Goal: Task Accomplishment & Management: Use online tool/utility

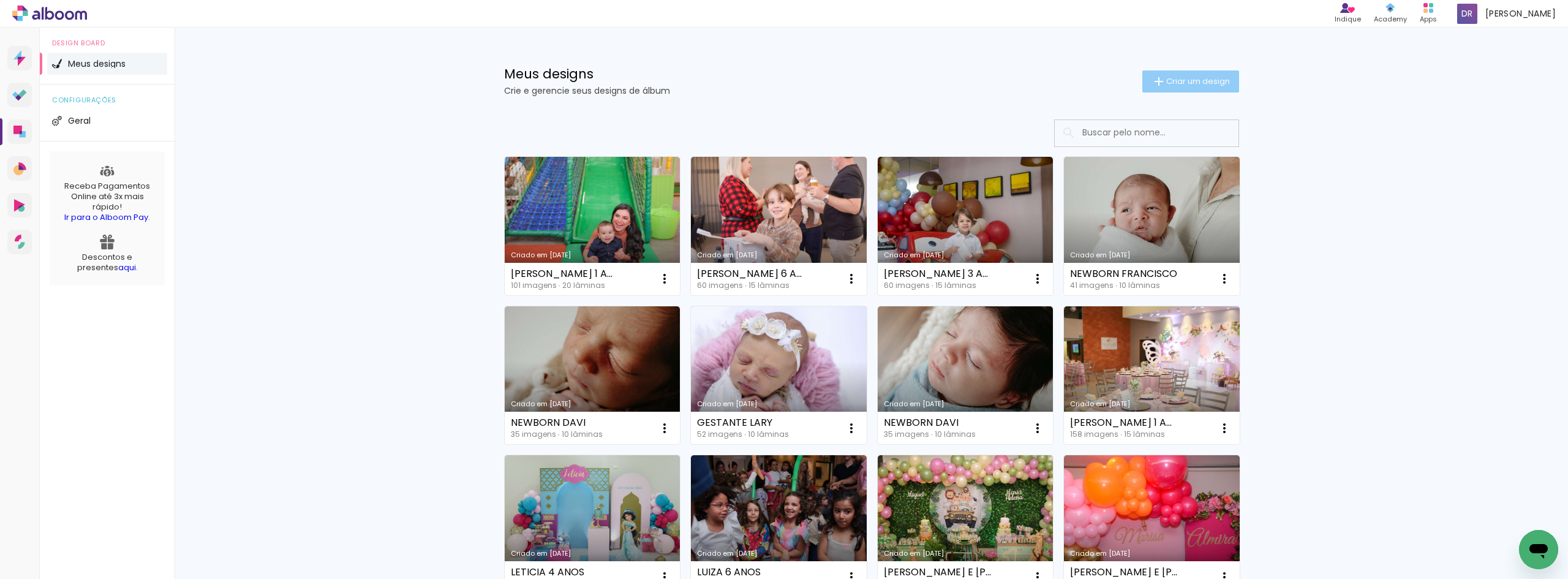
click at [1216, 81] on span "Criar um design" at bounding box center [1198, 82] width 64 height 8
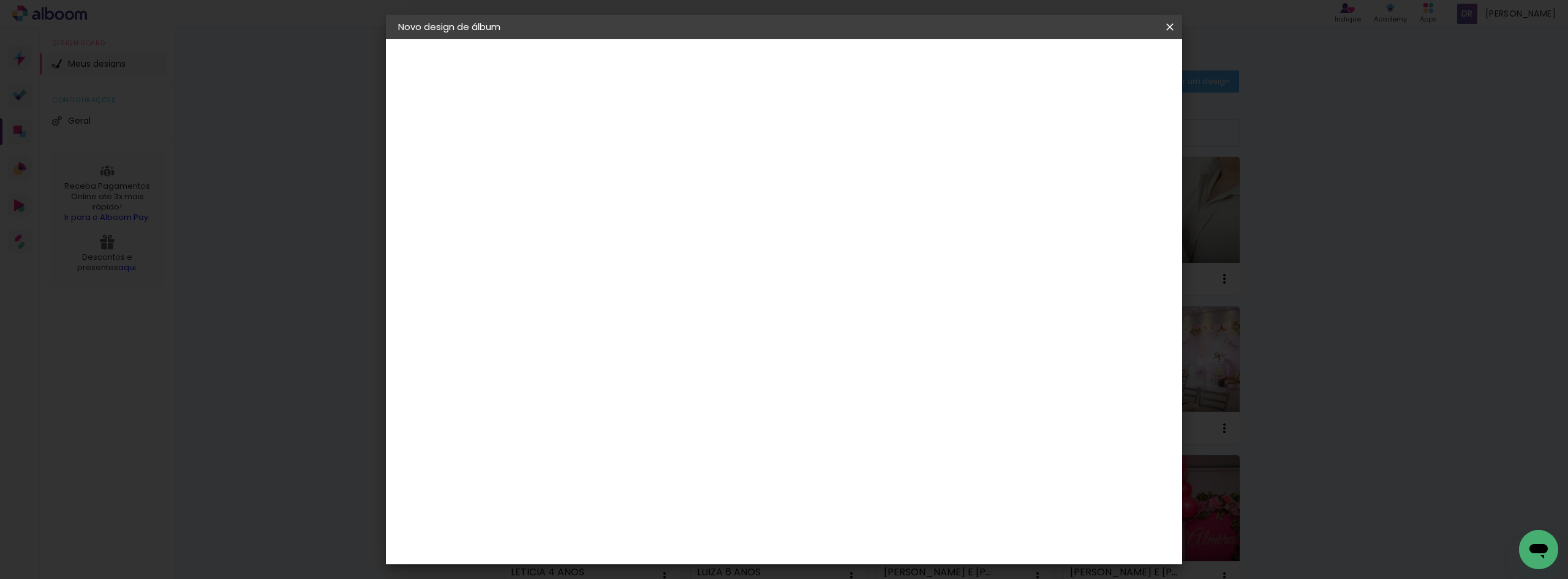
click at [0, 0] on paper-input-container "Título do álbum" at bounding box center [0, 0] width 0 height 0
type input "MARIA 5 ANOS"
type paper-input "MARIA 5 ANOS"
click at [724, 60] on paper-button "Avançar" at bounding box center [695, 65] width 60 height 21
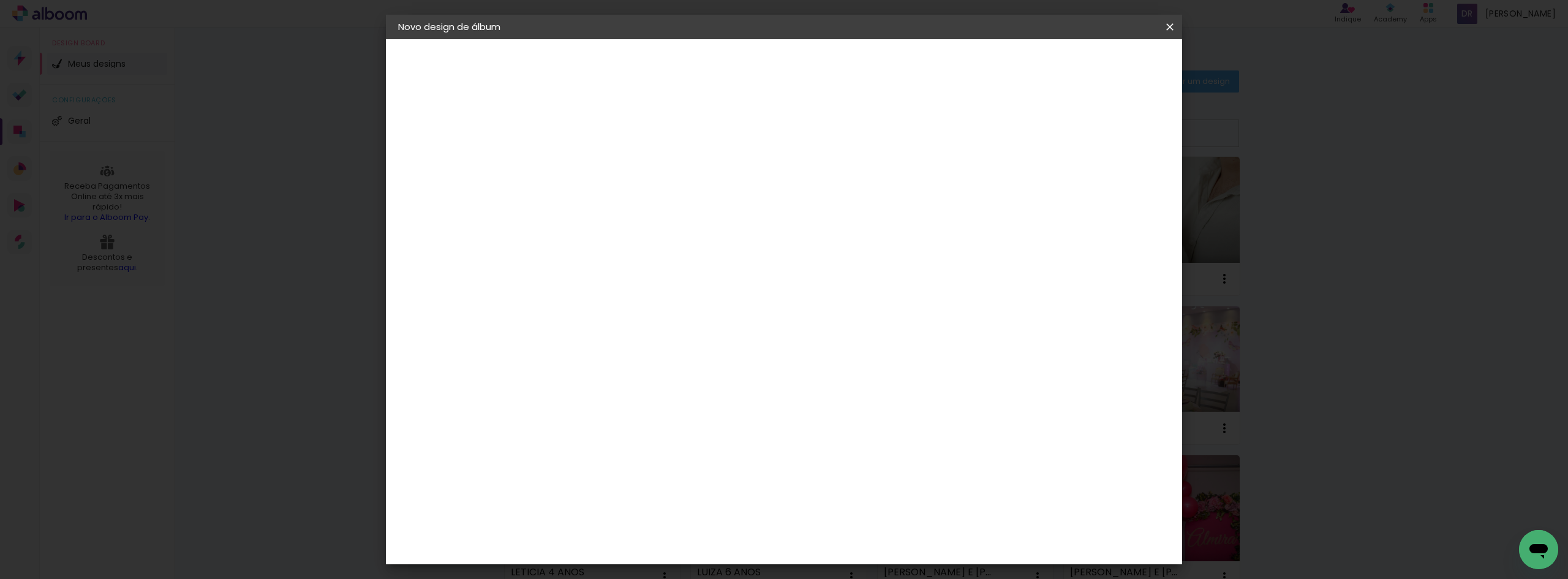
click at [617, 577] on div "Clan Color" at bounding box center [604, 587] width 26 height 20
click at [0, 0] on slot "Avançar" at bounding box center [0, 0] width 0 height 0
click at [726, 436] on span "20 × 20 cm" at bounding box center [704, 448] width 46 height 25
click at [0, 0] on slot "Avançar" at bounding box center [0, 0] width 0 height 0
click at [1094, 69] on span "Iniciar design" at bounding box center [1065, 65] width 56 height 9
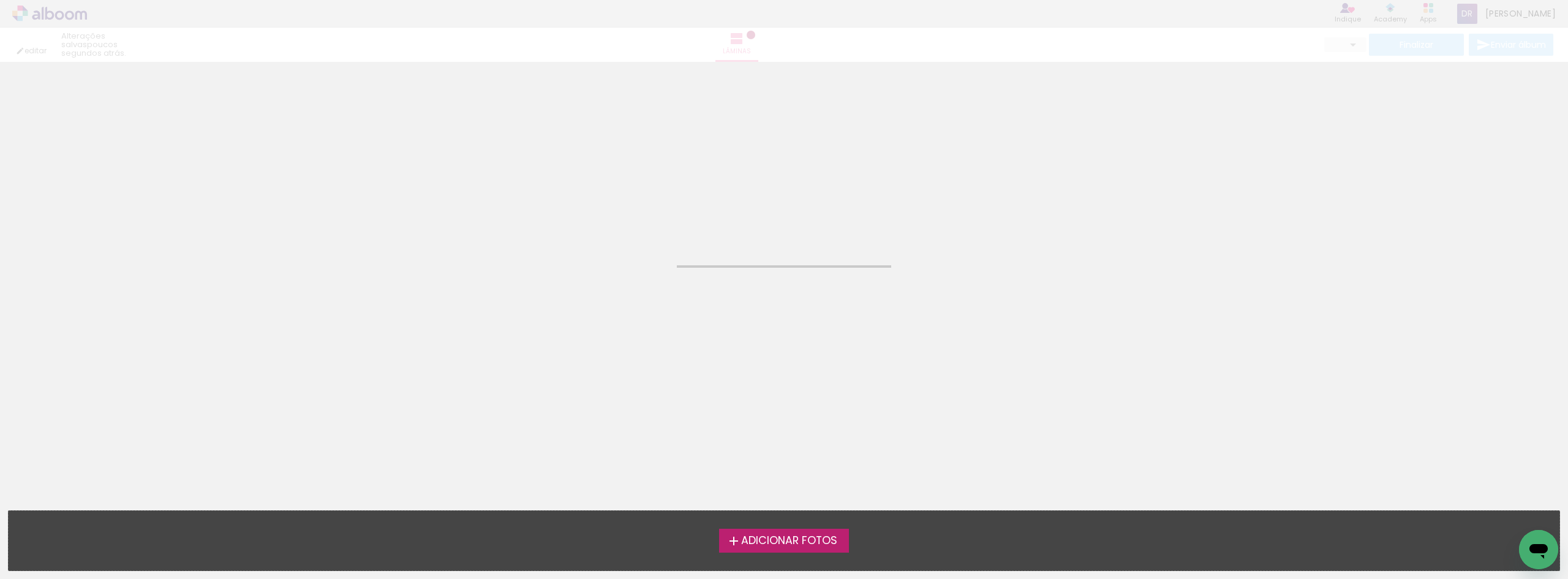
click at [778, 542] on span "Adicionar Fotos" at bounding box center [789, 541] width 96 height 11
click at [0, 0] on input "file" at bounding box center [0, 0] width 0 height 0
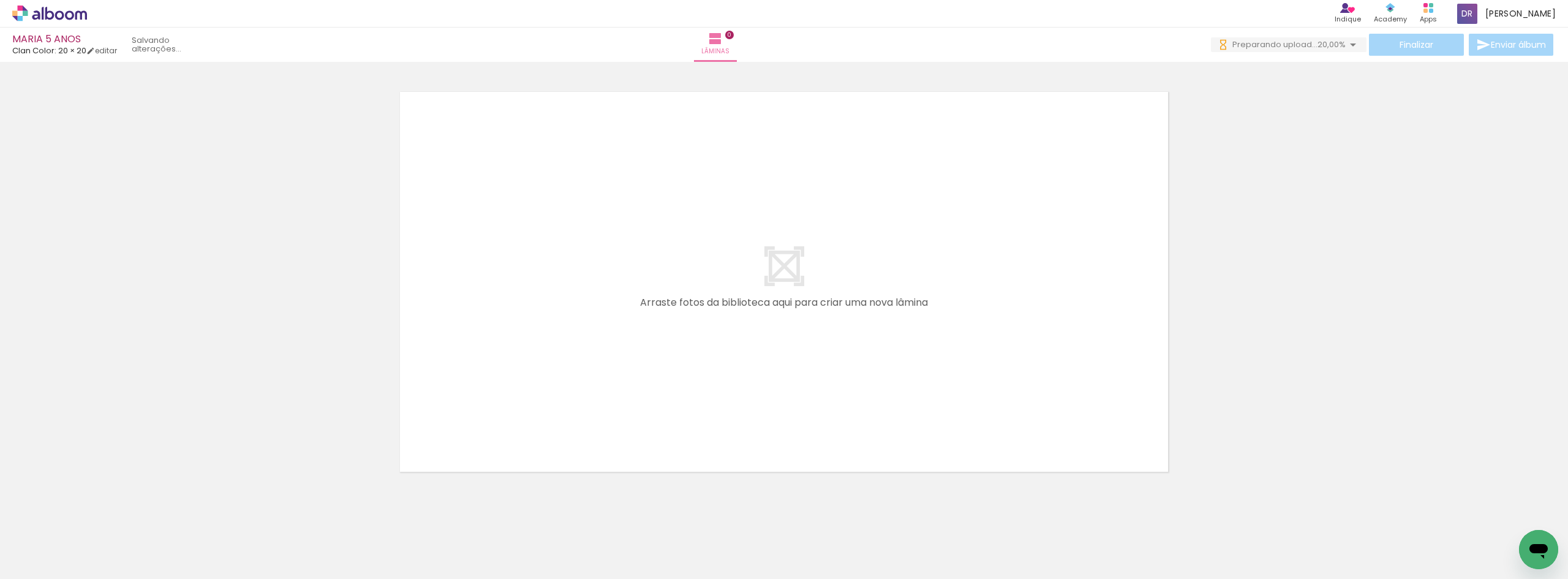
click at [70, 7] on icon at bounding box center [50, 14] width 75 height 16
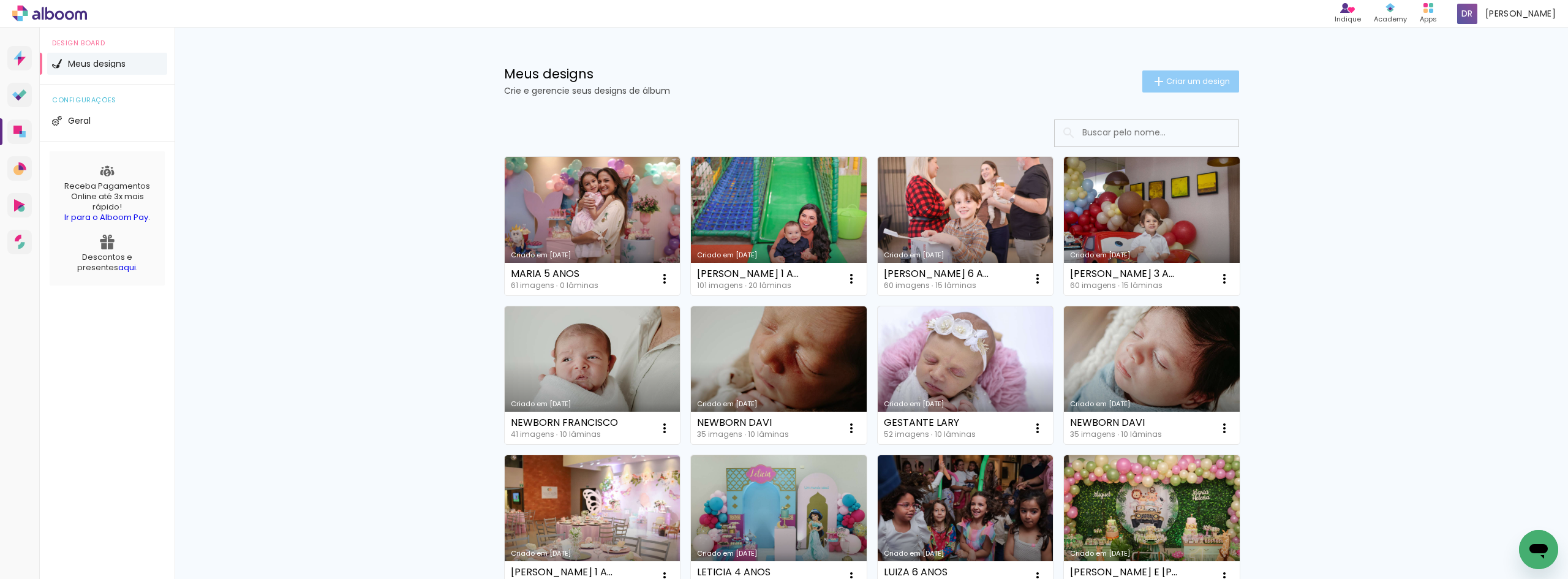
click at [1180, 85] on span "Criar um design" at bounding box center [1198, 82] width 64 height 8
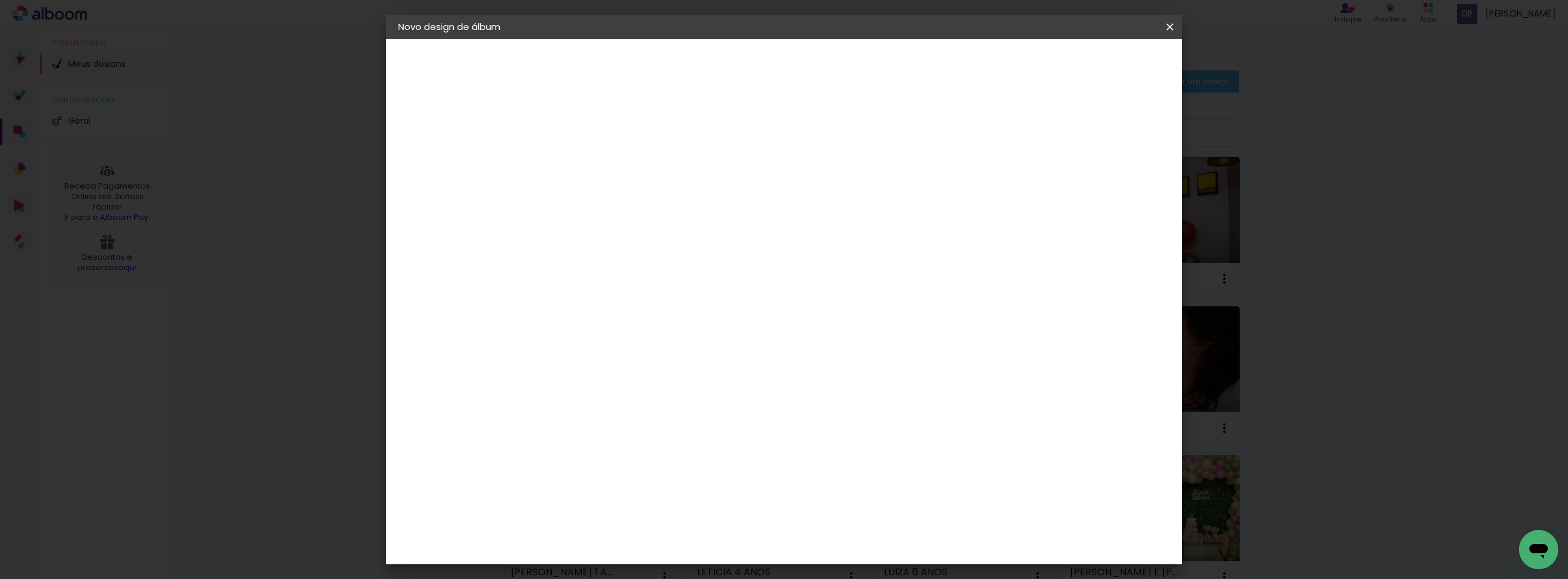
click at [0, 0] on paper-input-container "Título do álbum" at bounding box center [0, 0] width 0 height 0
type input "[DATE] [PERSON_NAME] E LUMA"
type paper-input "[DATE] [PERSON_NAME] E LUMA"
click at [724, 56] on paper-button "Avançar" at bounding box center [695, 65] width 60 height 21
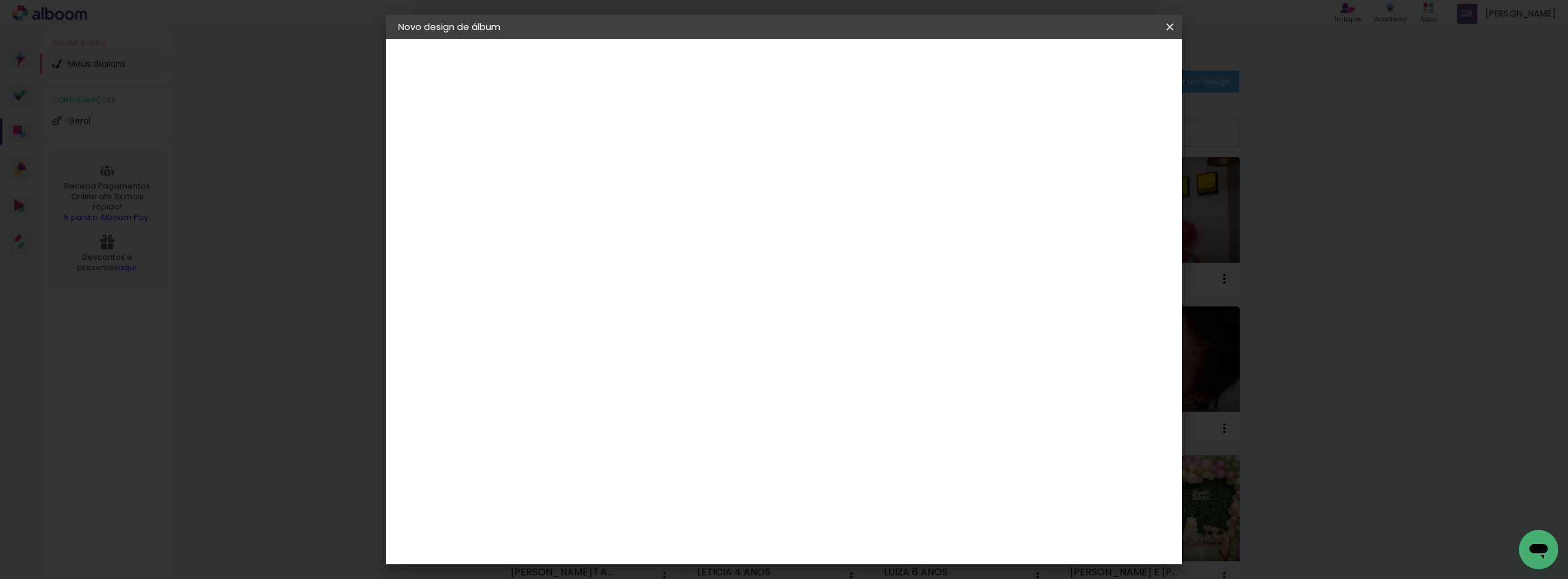
click at [617, 455] on div "Clan Color" at bounding box center [604, 465] width 26 height 20
click at [828, 72] on paper-button "Avançar" at bounding box center [797, 65] width 60 height 21
click at [682, 436] on span "20 × 20" at bounding box center [653, 448] width 57 height 25
click at [0, 0] on slot "Avançar" at bounding box center [0, 0] width 0 height 0
click at [1094, 64] on span "Iniciar design" at bounding box center [1065, 65] width 56 height 9
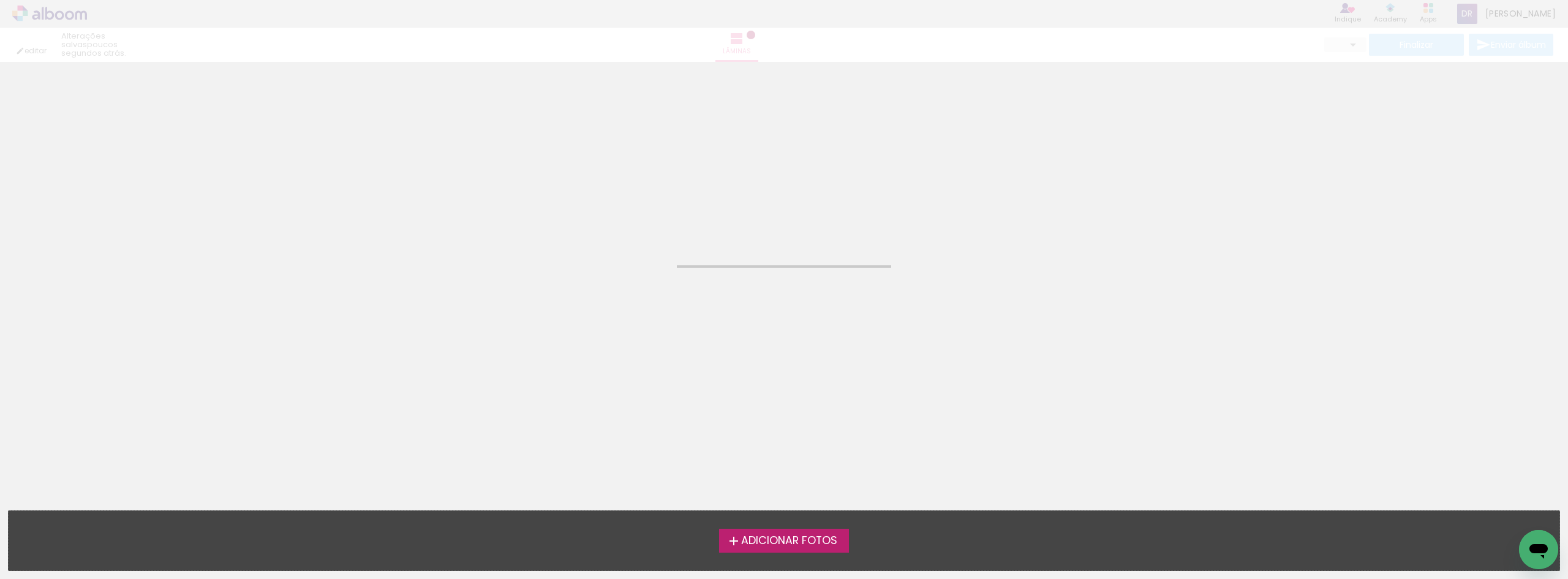
click at [811, 542] on span "Adicionar Fotos" at bounding box center [789, 541] width 96 height 11
click at [0, 0] on input "file" at bounding box center [0, 0] width 0 height 0
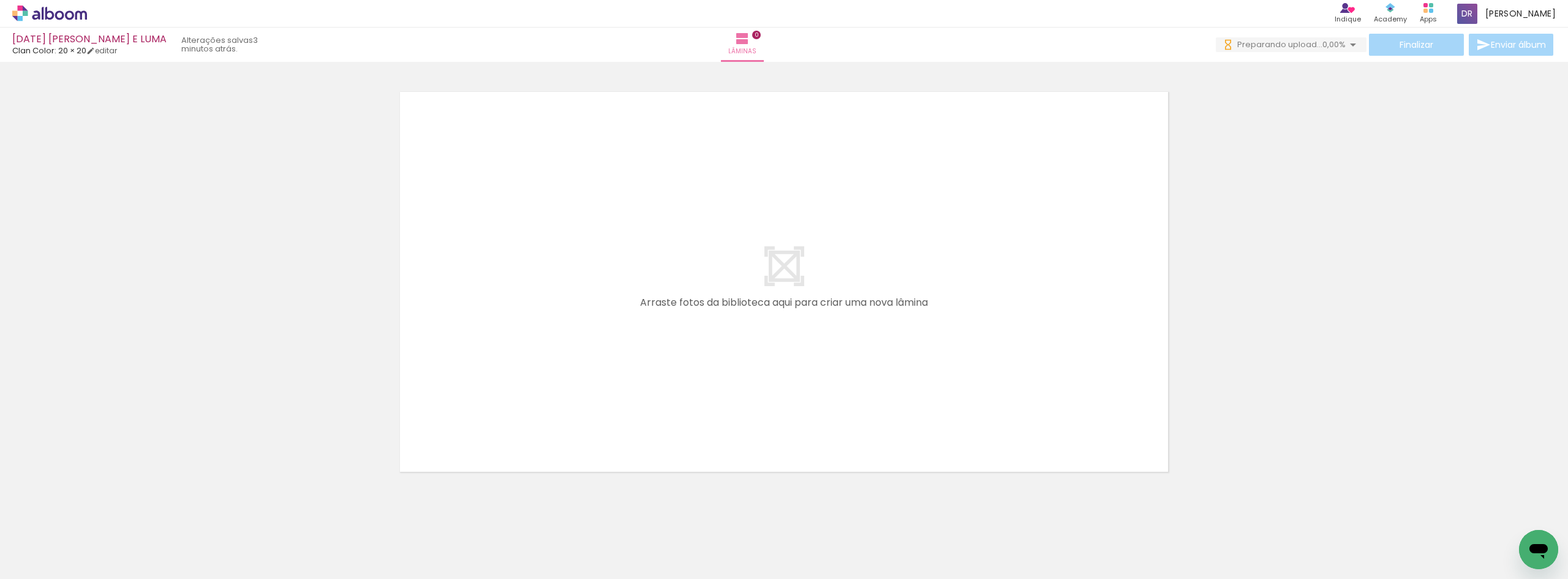
click at [46, 12] on icon at bounding box center [50, 13] width 9 height 13
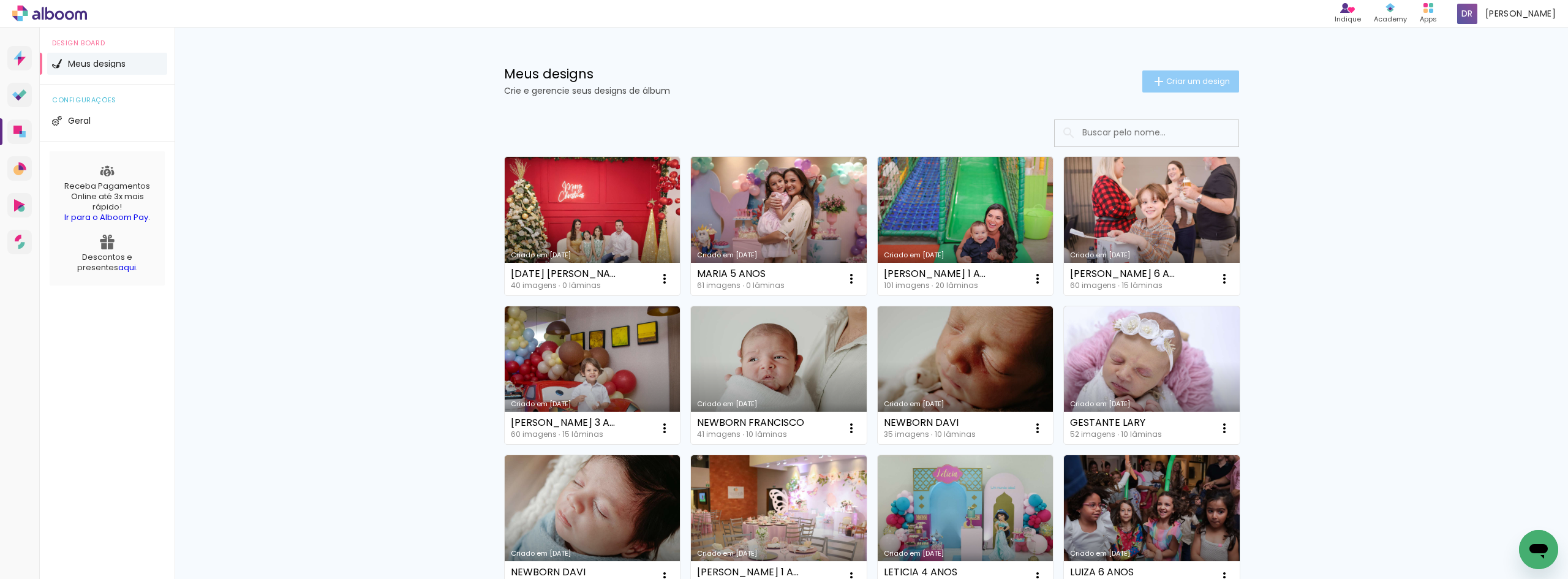
click at [1193, 87] on paper-button "Criar um design" at bounding box center [1191, 81] width 97 height 22
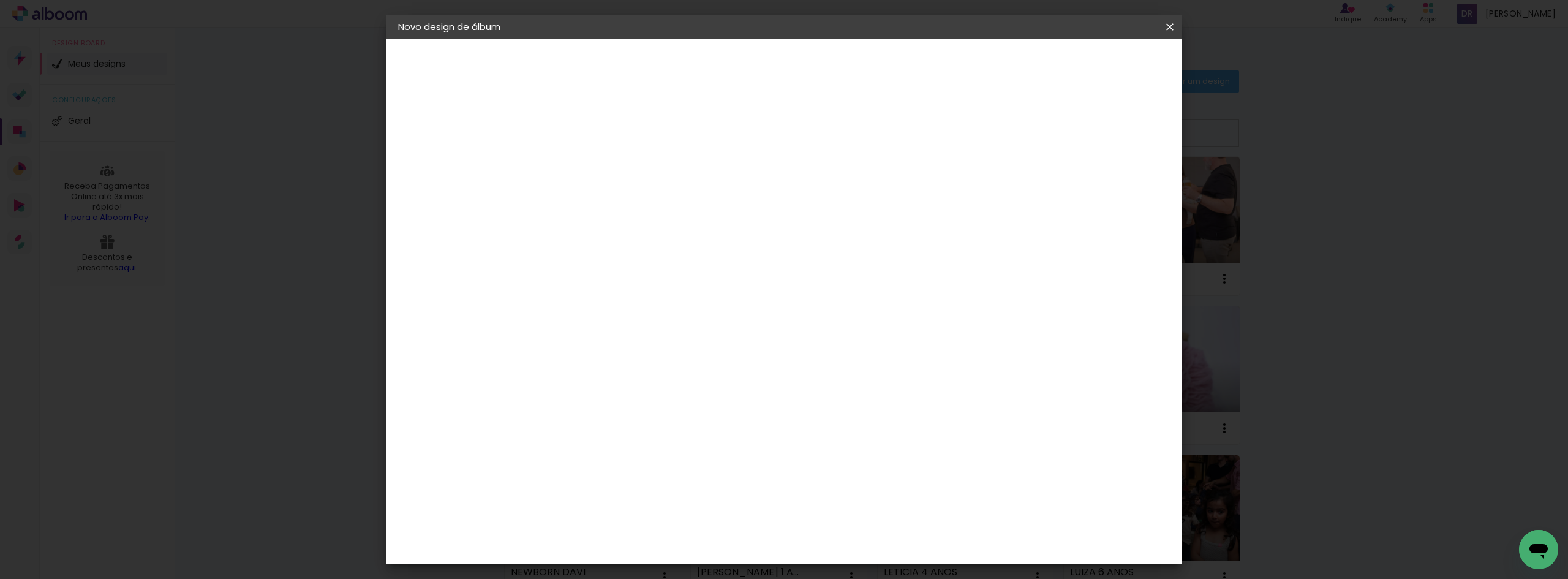
click at [598, 172] on input at bounding box center [598, 164] width 0 height 19
type input "NATAL CECILIA"
type paper-input "NATAL CECILIA"
click at [724, 69] on paper-button "Avançar" at bounding box center [695, 65] width 60 height 21
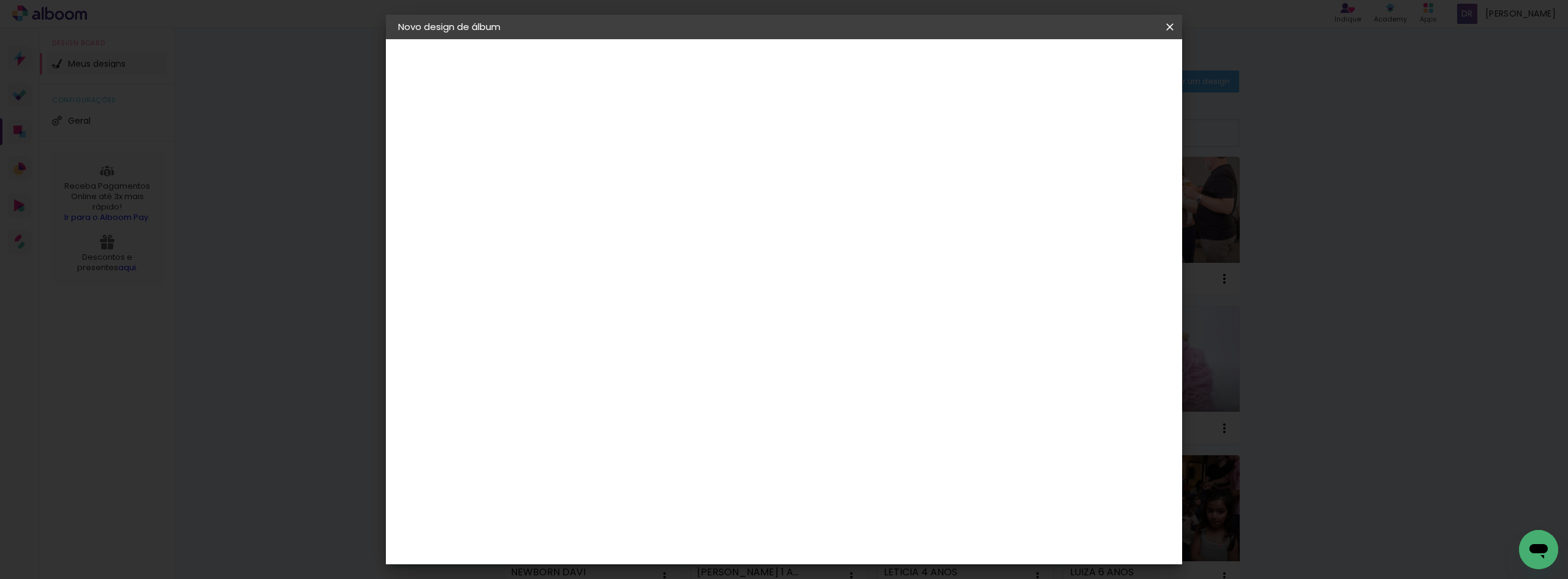
click at [617, 516] on div "Clan Color" at bounding box center [604, 526] width 26 height 20
click at [0, 0] on slot "Avançar" at bounding box center [0, 0] width 0 height 0
click at [726, 436] on span "20 × 20 cm" at bounding box center [704, 448] width 46 height 25
click at [0, 0] on slot "Avançar" at bounding box center [0, 0] width 0 height 0
click at [1094, 68] on span "Iniciar design" at bounding box center [1065, 65] width 56 height 9
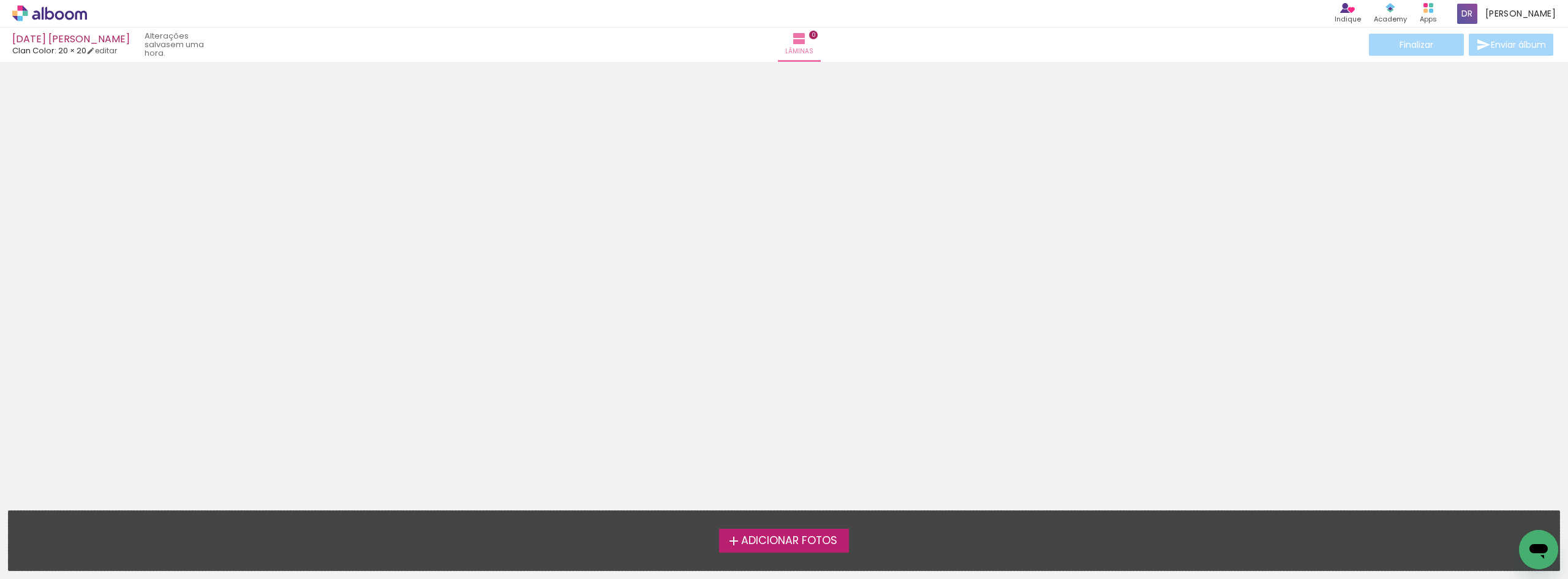
click at [757, 532] on label "Adicionar Fotos" at bounding box center [784, 541] width 131 height 24
click at [0, 0] on input "file" at bounding box center [0, 0] width 0 height 0
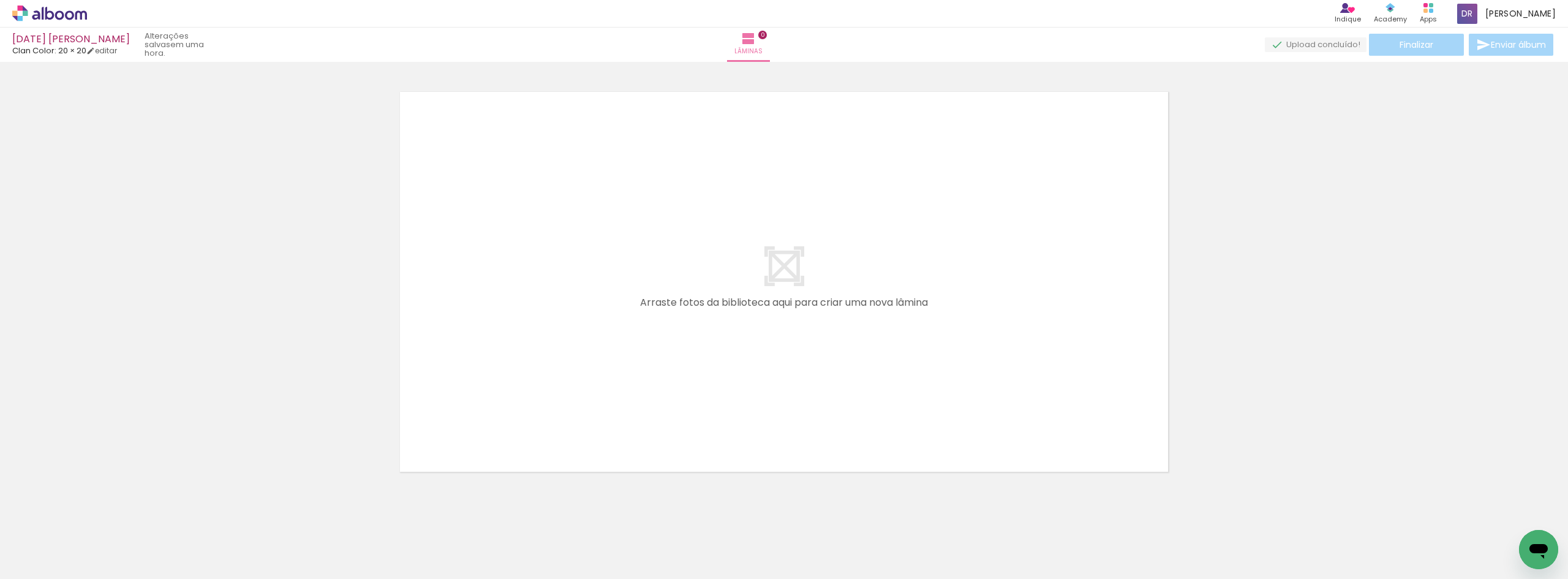
click at [64, 7] on icon at bounding box center [50, 14] width 75 height 16
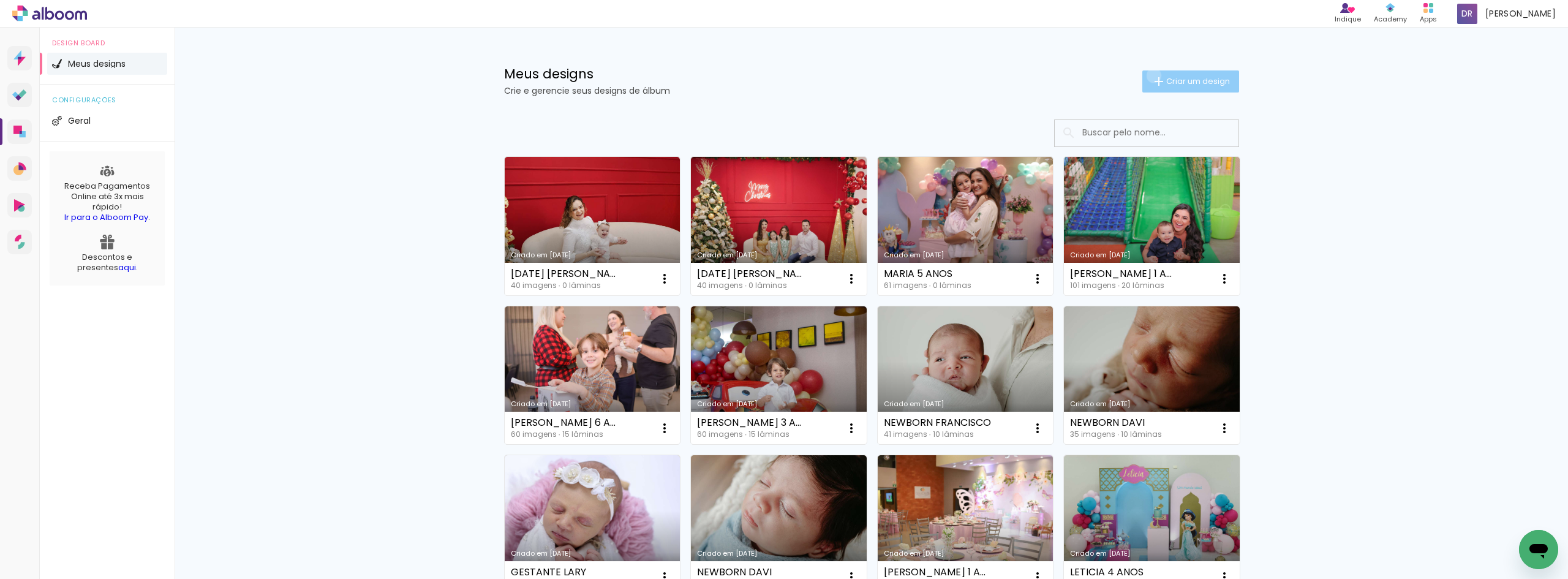
click at [1152, 75] on iron-icon at bounding box center [1159, 82] width 15 height 15
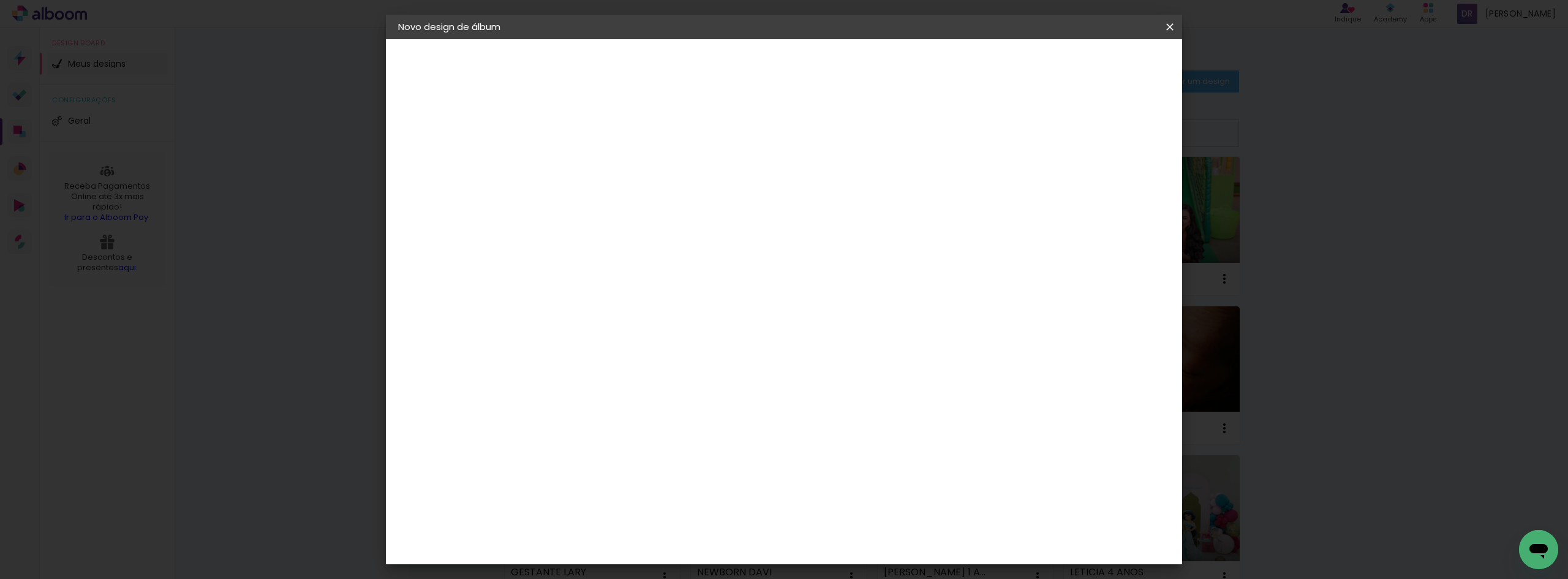
click at [598, 161] on input at bounding box center [598, 164] width 0 height 19
type input "DIA DAS MAES KRISCIA"
type paper-input "DIA DAS MAES KRISCIA"
click at [0, 0] on slot "Avançar" at bounding box center [0, 0] width 0 height 0
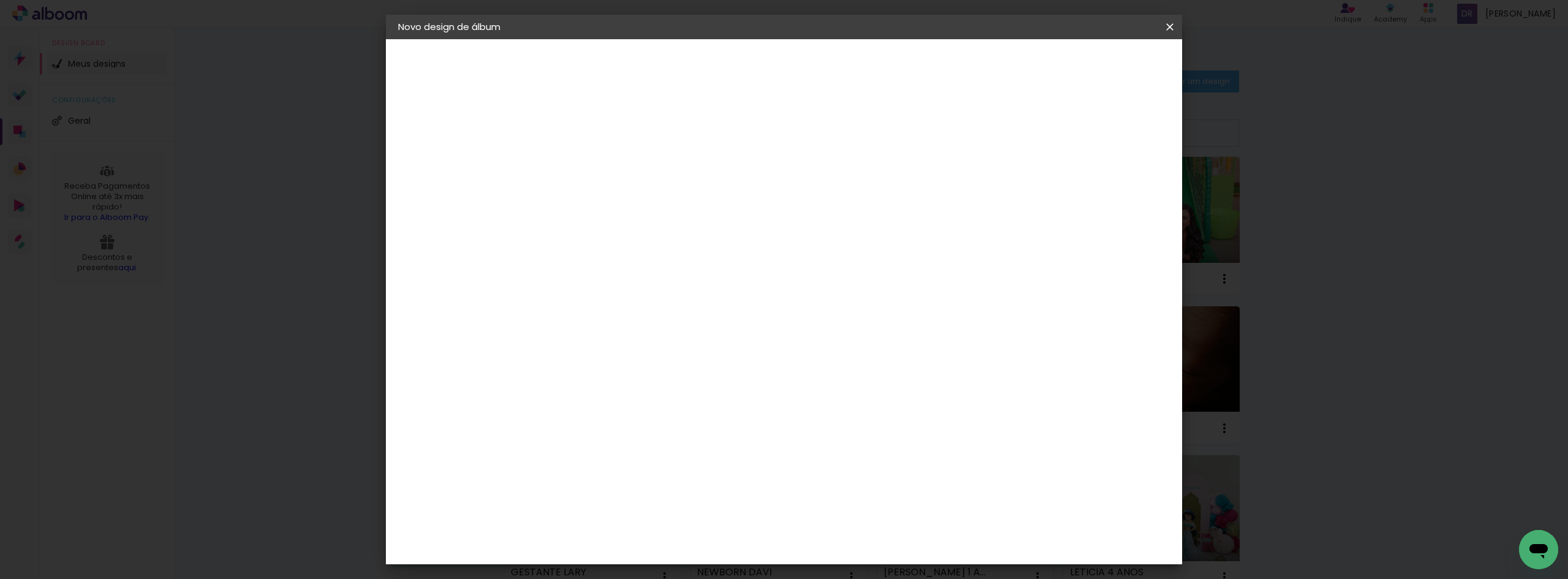
click at [617, 455] on div "Clan Color" at bounding box center [604, 465] width 26 height 20
click at [828, 73] on paper-button "Avançar" at bounding box center [797, 65] width 60 height 21
click at [726, 436] on span "20 × 20 cm" at bounding box center [704, 448] width 46 height 25
click at [798, 75] on paper-button "Avançar" at bounding box center [768, 65] width 60 height 21
click at [1106, 71] on paper-button "Iniciar design" at bounding box center [1065, 65] width 80 height 21
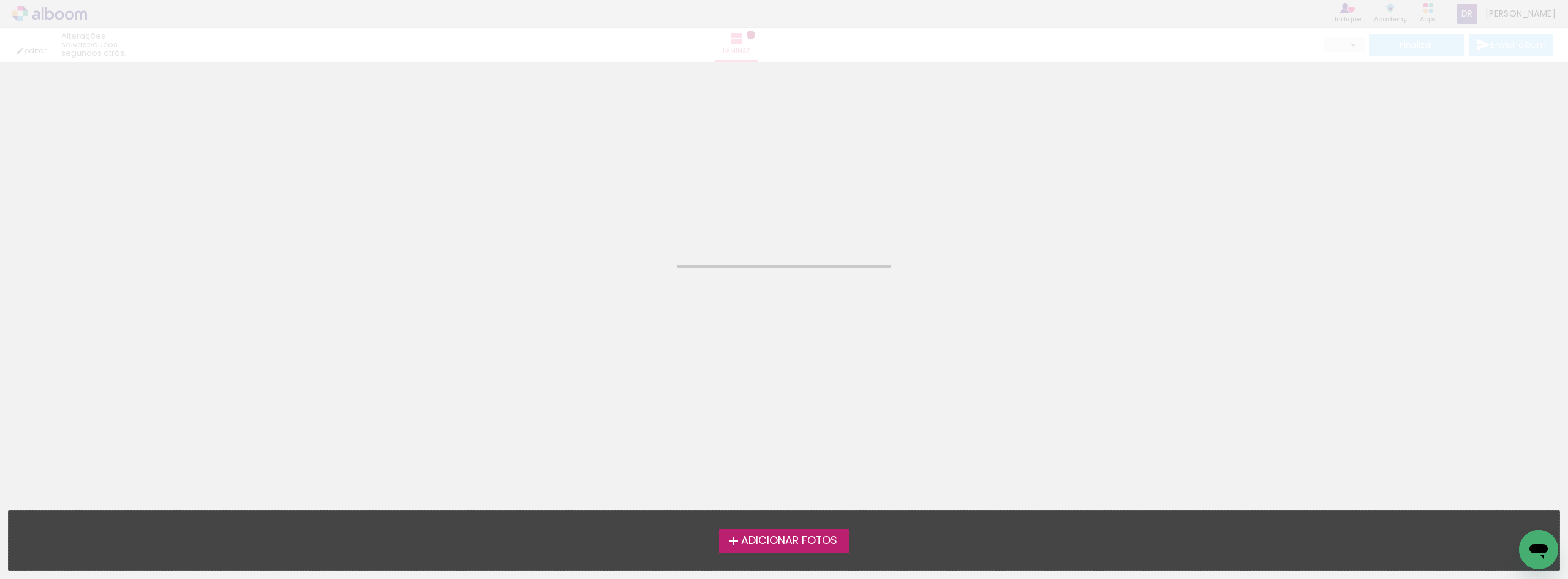
click at [814, 551] on label "Adicionar Fotos" at bounding box center [784, 541] width 131 height 24
click at [0, 0] on input "file" at bounding box center [0, 0] width 0 height 0
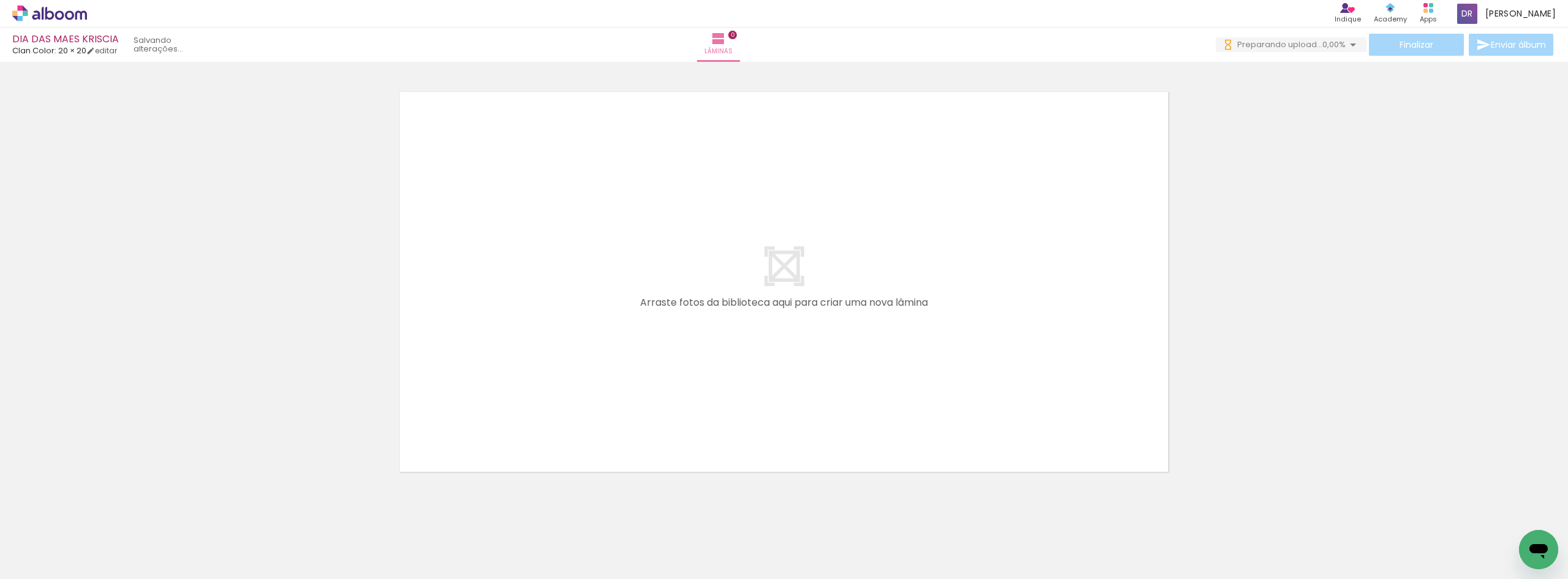
click at [1406, 313] on div at bounding box center [784, 266] width 1568 height 432
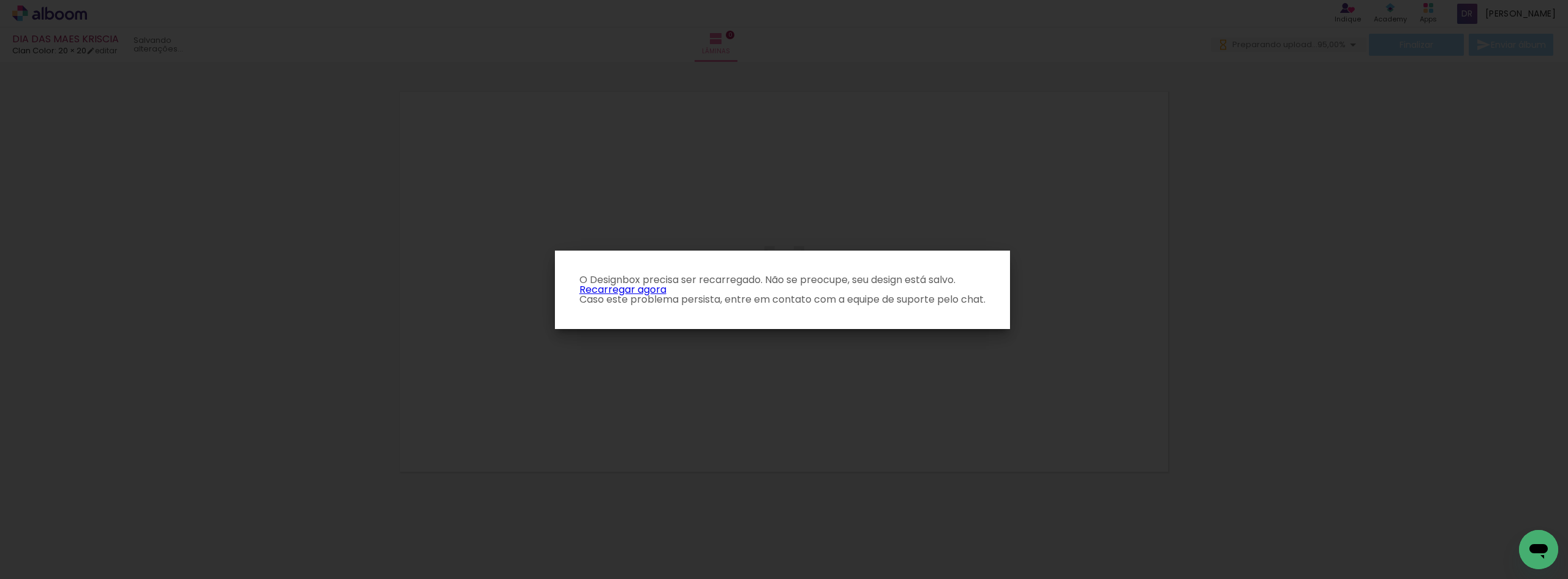
click at [635, 290] on link "Recarregar agora" at bounding box center [623, 289] width 87 height 14
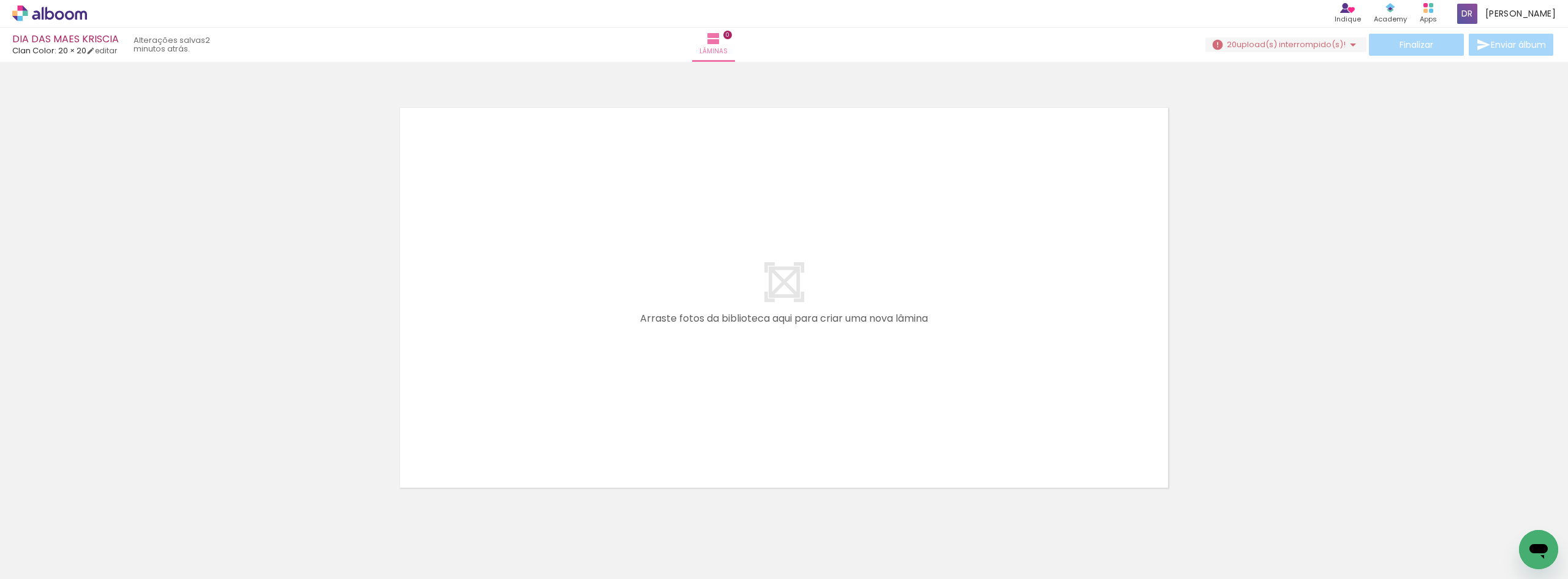
click at [1335, 41] on span "upload(s) interrompido(s)!" at bounding box center [1291, 44] width 109 height 11
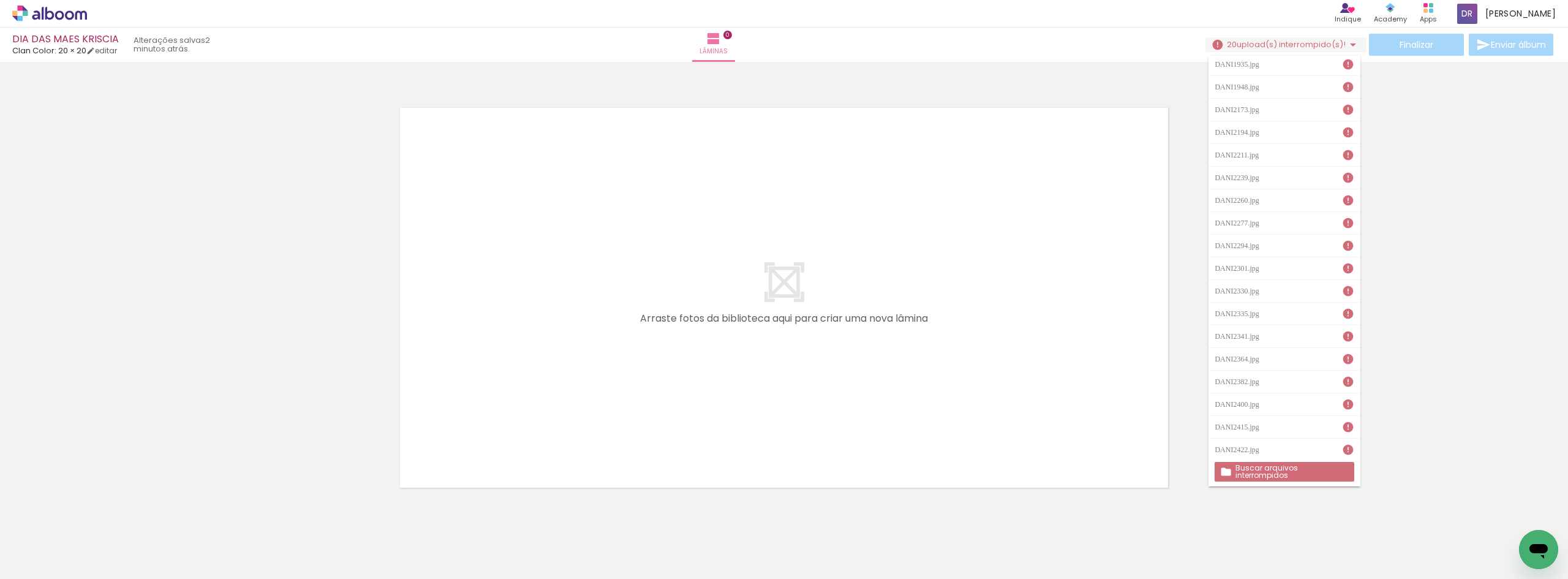
scroll to position [52, 0]
click at [0, 0] on slot "Buscar arquivos interrompidos" at bounding box center [0, 0] width 0 height 0
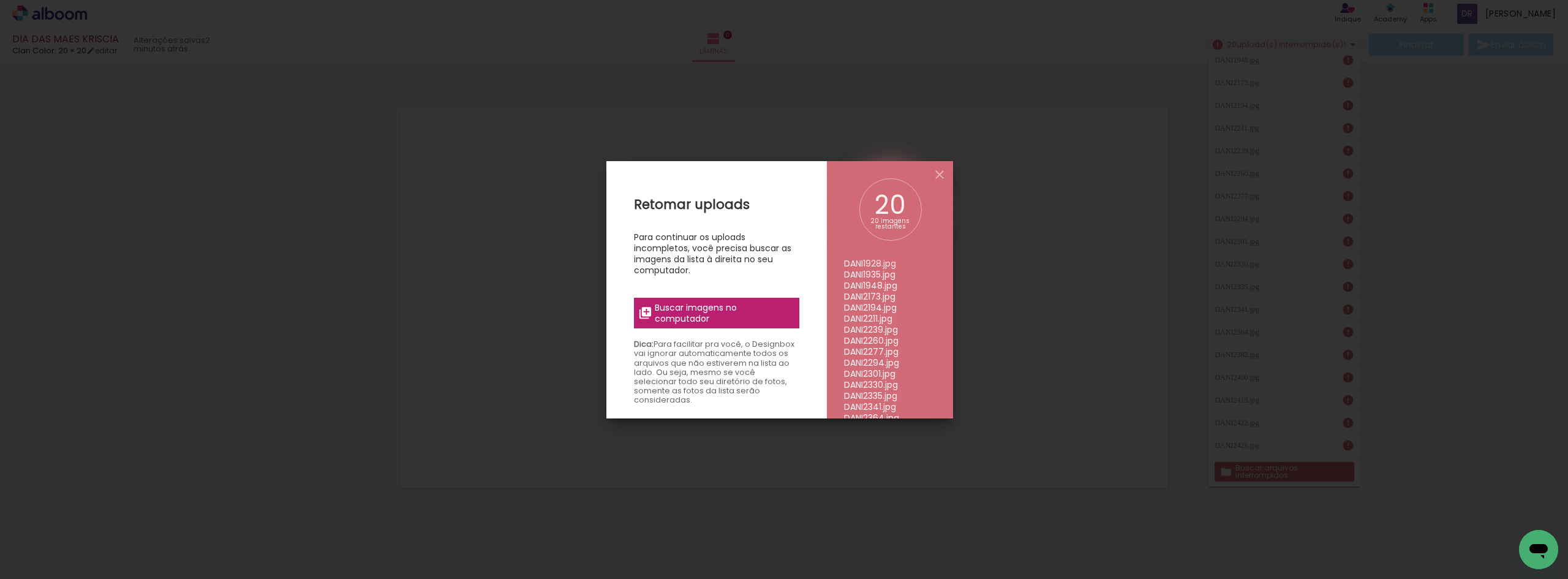
click at [674, 309] on span "Buscar imagens no computador" at bounding box center [722, 313] width 136 height 22
click at [0, 0] on input "file" at bounding box center [0, 0] width 0 height 0
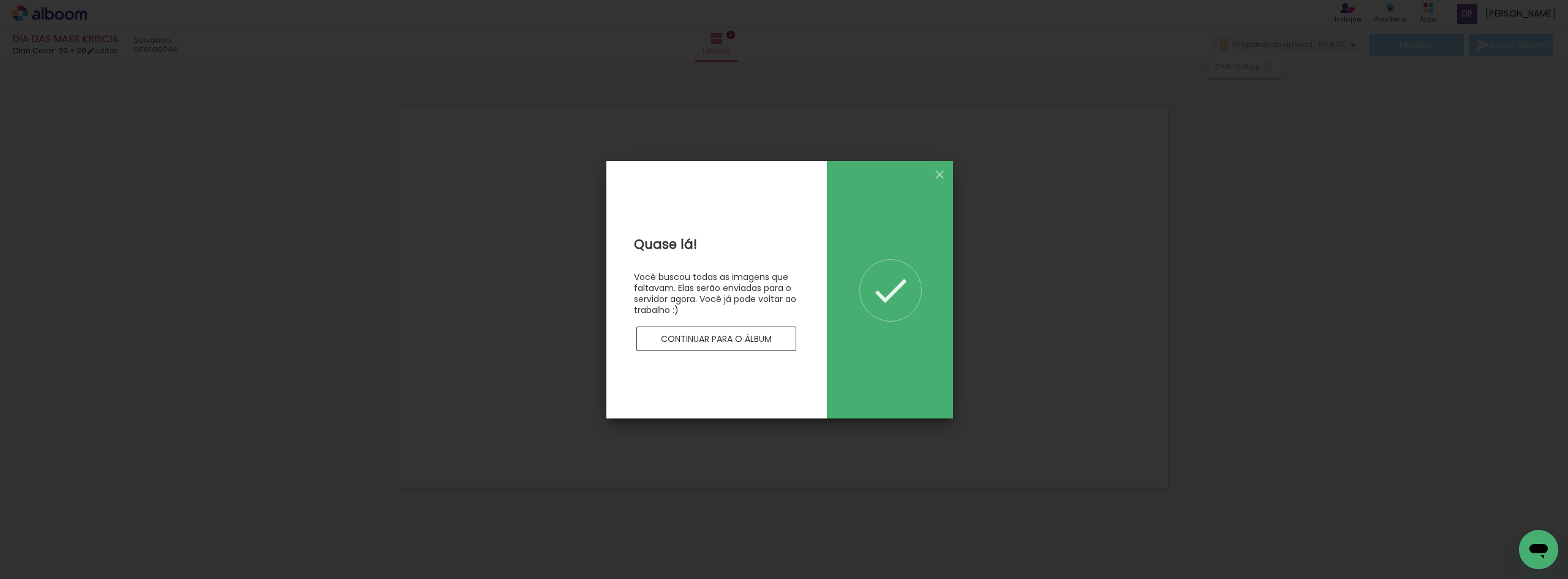
scroll to position [0, 0]
click at [0, 0] on slot "Continuar para o álbum" at bounding box center [0, 0] width 0 height 0
